Goal: Information Seeking & Learning: Learn about a topic

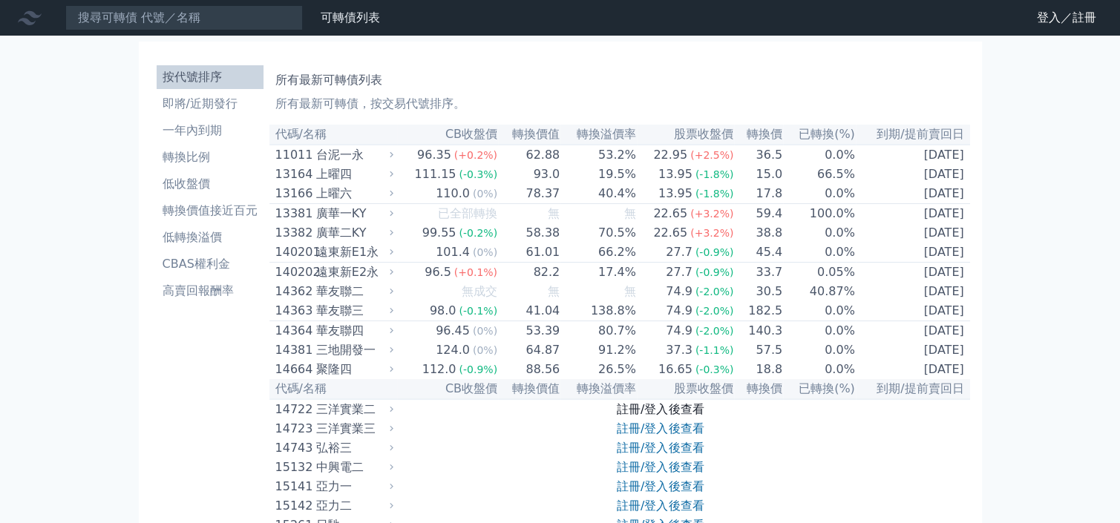
click at [653, 417] on link "註冊/登入後查看" at bounding box center [660, 409] width 87 height 14
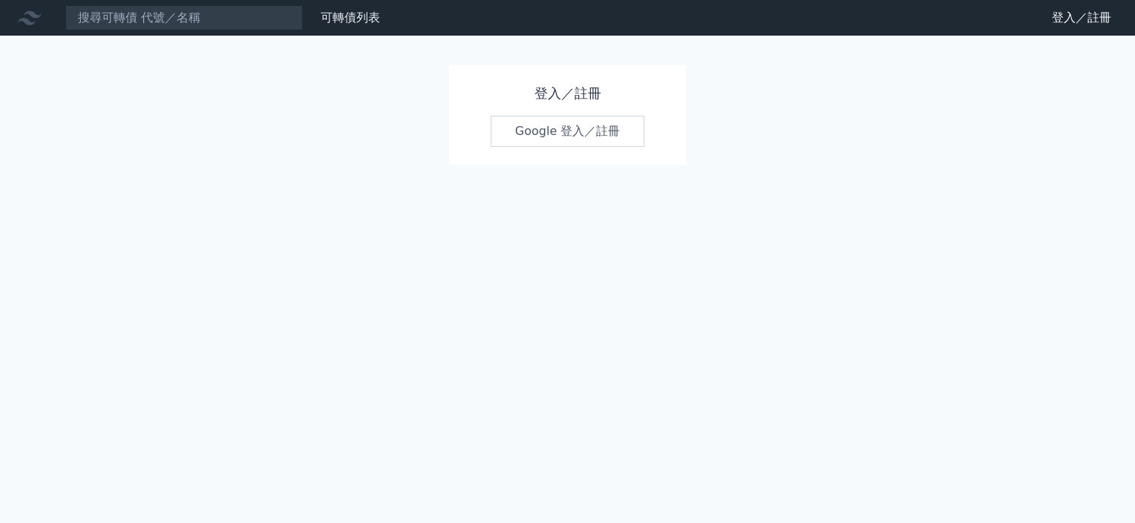
click at [584, 135] on link "Google 登入／註冊" at bounding box center [568, 131] width 154 height 31
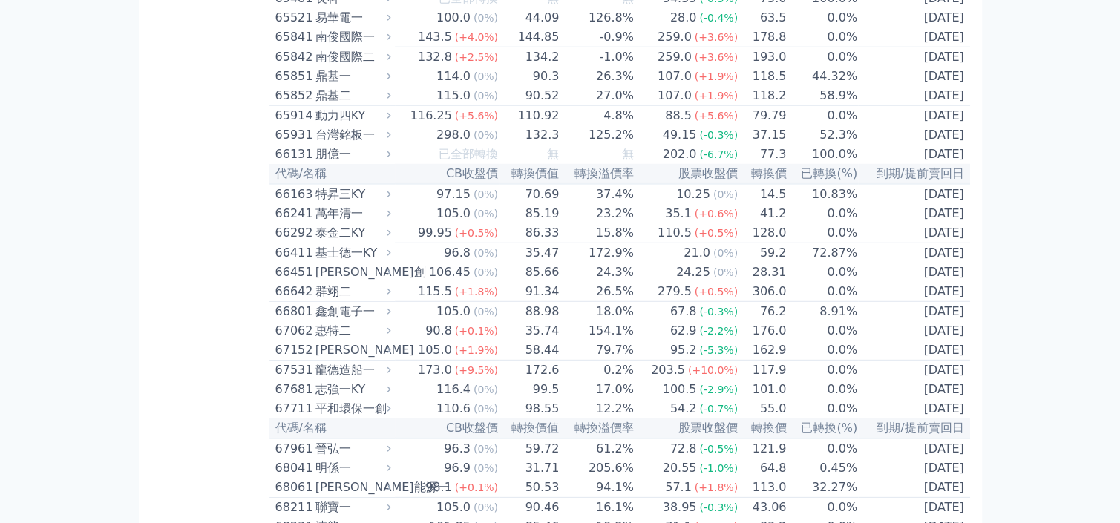
scroll to position [7041, 0]
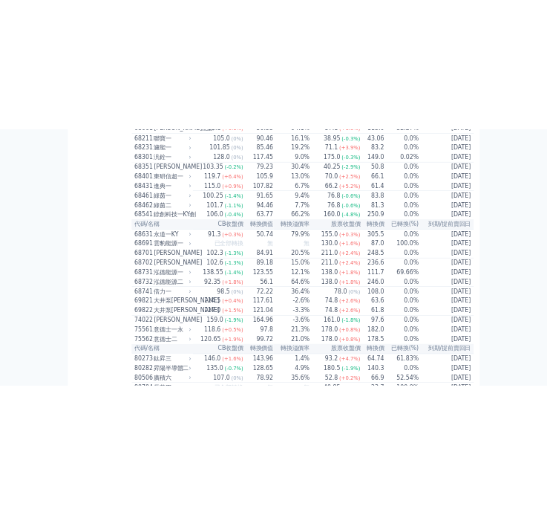
scroll to position [7542, 0]
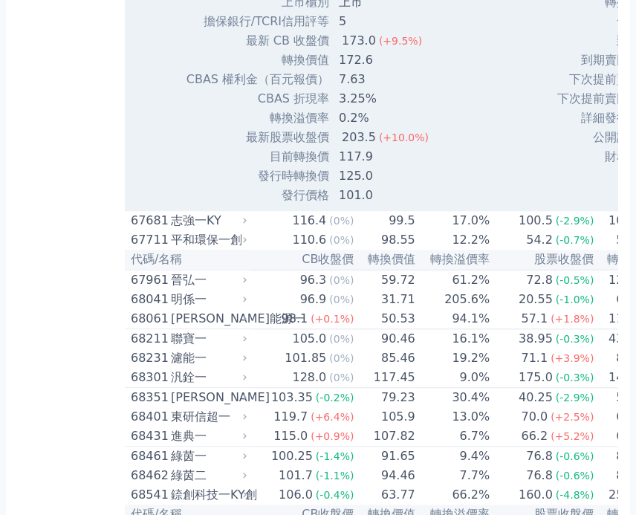
scroll to position [7309, 0]
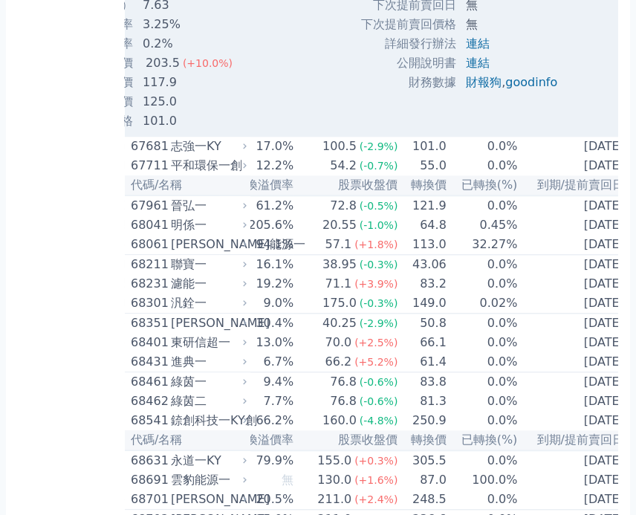
scroll to position [0, 208]
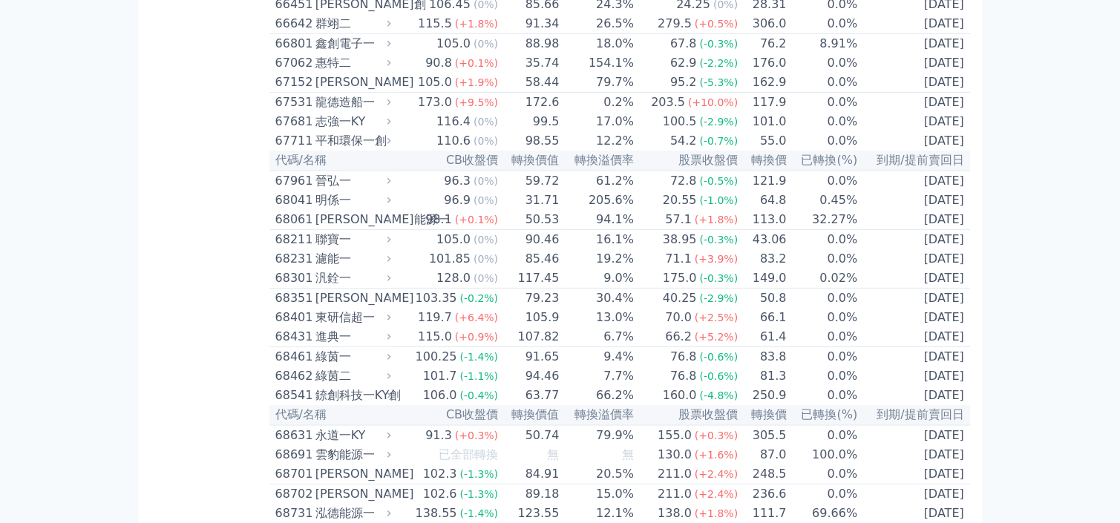
scroll to position [6393, 0]
